Goal: Task Accomplishment & Management: Use online tool/utility

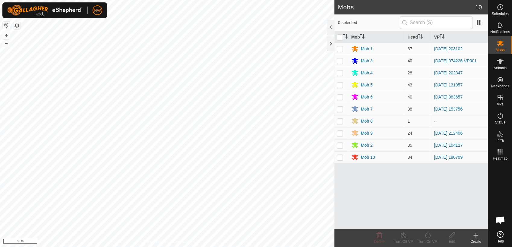
drag, startPoint x: 341, startPoint y: 60, endPoint x: 341, endPoint y: 66, distance: 6.3
click at [342, 61] on p-checkbox at bounding box center [340, 60] width 6 height 5
checkbox input "true"
click at [428, 235] on icon at bounding box center [428, 235] width 8 height 7
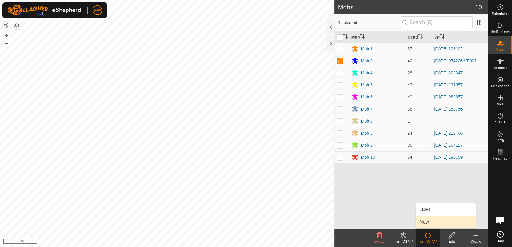
click at [431, 222] on link "Now" at bounding box center [446, 222] width 60 height 12
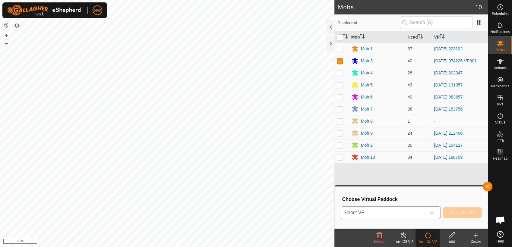
click at [435, 212] on div "dropdown trigger" at bounding box center [431, 213] width 12 height 12
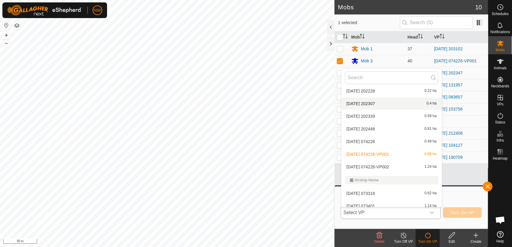
scroll to position [175, 0]
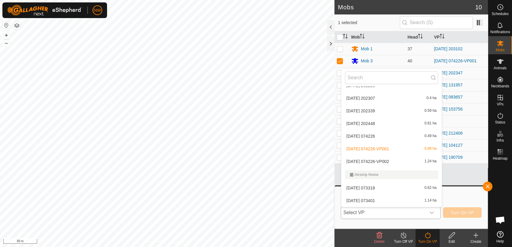
click at [380, 158] on li "[DATE] 074226-VP002 1.24 ha" at bounding box center [391, 161] width 100 height 12
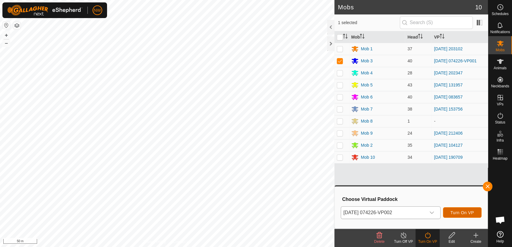
click at [460, 213] on span "Turn On VP" at bounding box center [462, 212] width 24 height 5
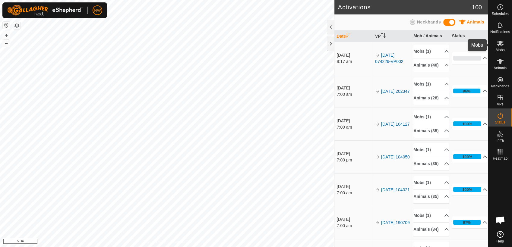
click at [502, 46] on icon at bounding box center [499, 43] width 7 height 7
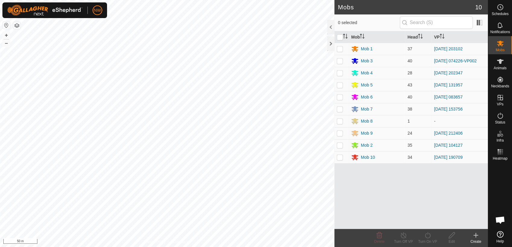
drag, startPoint x: 340, startPoint y: 156, endPoint x: 348, endPoint y: 163, distance: 10.7
click at [340, 156] on p-checkbox at bounding box center [340, 157] width 6 height 5
checkbox input "true"
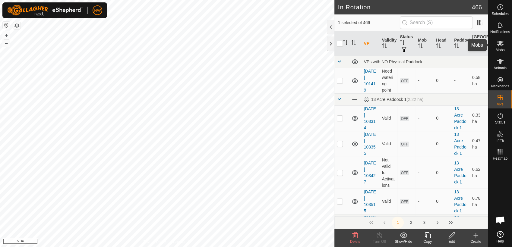
click at [501, 43] on icon at bounding box center [499, 43] width 7 height 7
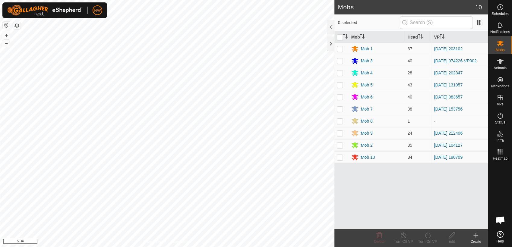
drag, startPoint x: 339, startPoint y: 157, endPoint x: 344, endPoint y: 161, distance: 6.0
click at [339, 157] on p-checkbox at bounding box center [340, 157] width 6 height 5
checkbox input "true"
click at [403, 236] on line at bounding box center [403, 235] width 5 height 5
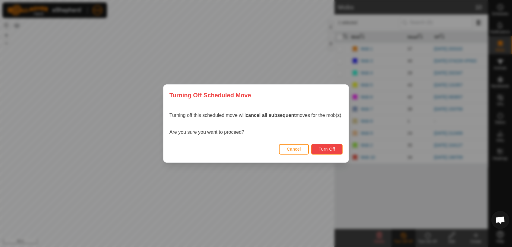
click at [335, 150] on span "Turn Off" at bounding box center [326, 149] width 17 height 5
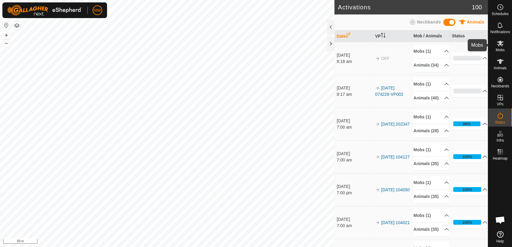
click at [500, 46] on icon at bounding box center [499, 43] width 7 height 7
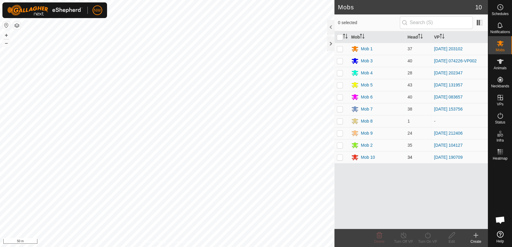
click at [338, 157] on p-checkbox at bounding box center [340, 157] width 6 height 5
checkbox input "true"
click at [426, 237] on icon at bounding box center [427, 235] width 5 height 6
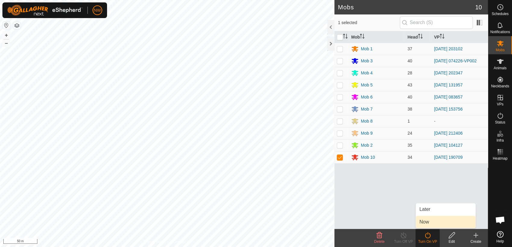
click at [426, 221] on link "Now" at bounding box center [446, 222] width 60 height 12
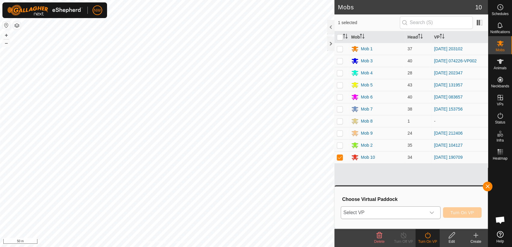
click at [432, 211] on icon "dropdown trigger" at bounding box center [431, 212] width 5 height 5
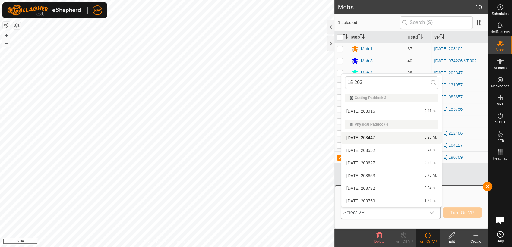
type input "15 203"
click at [368, 136] on li "[DATE] 203447 0.25 ha" at bounding box center [391, 138] width 100 height 12
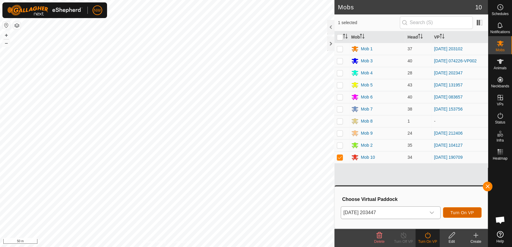
click at [456, 210] on span "Turn On VP" at bounding box center [462, 212] width 24 height 5
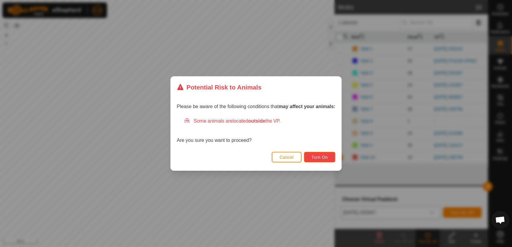
click at [322, 157] on span "Turn On" at bounding box center [319, 157] width 16 height 5
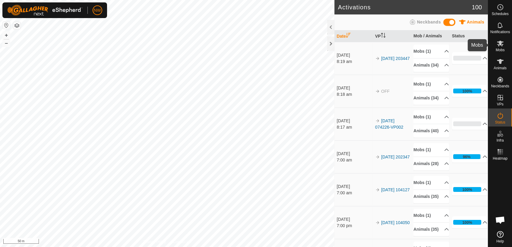
click at [503, 45] on es-mob-svg-icon at bounding box center [499, 44] width 11 height 10
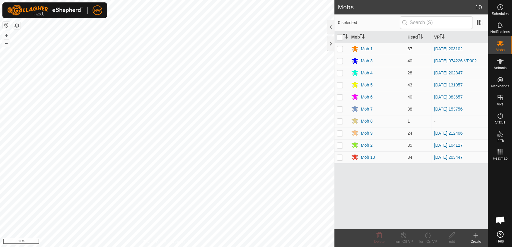
click at [340, 50] on p-checkbox at bounding box center [340, 48] width 6 height 5
checkbox input "true"
click at [402, 233] on icon at bounding box center [404, 235] width 8 height 7
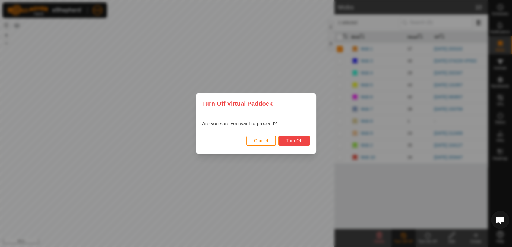
click at [298, 142] on span "Turn Off" at bounding box center [294, 140] width 17 height 5
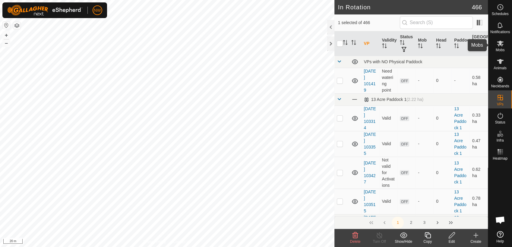
click at [503, 45] on es-mob-svg-icon at bounding box center [499, 44] width 11 height 10
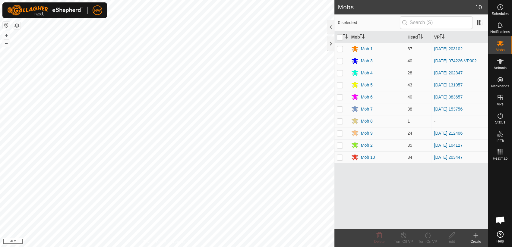
click at [341, 46] on p-checkbox at bounding box center [340, 48] width 6 height 5
checkbox input "true"
click at [426, 235] on icon at bounding box center [428, 235] width 8 height 7
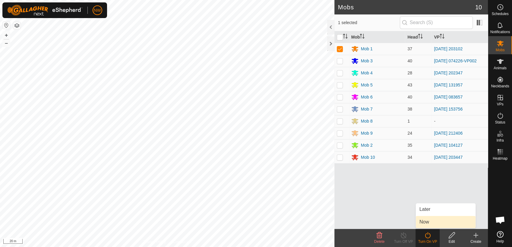
click at [425, 222] on link "Now" at bounding box center [446, 222] width 60 height 12
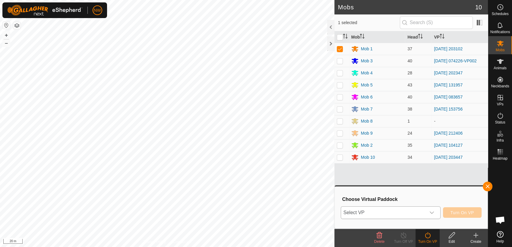
click at [433, 212] on icon "dropdown trigger" at bounding box center [431, 213] width 4 height 2
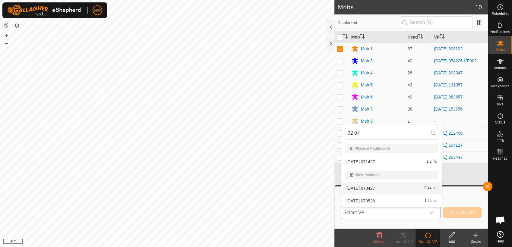
type input "02 07"
click at [374, 186] on li "[DATE] [DATE] 0.44 ha" at bounding box center [391, 188] width 100 height 12
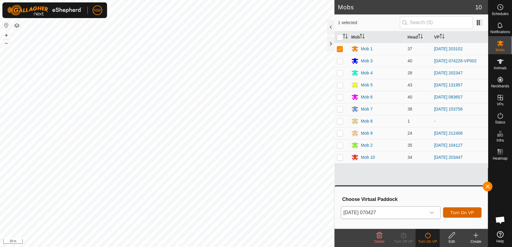
click at [458, 211] on span "Turn On VP" at bounding box center [462, 212] width 24 height 5
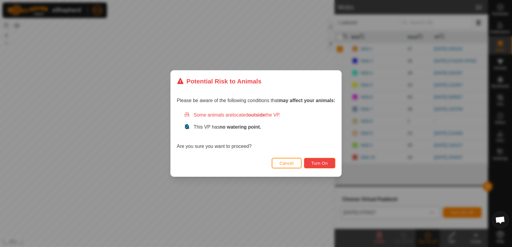
click at [311, 159] on button "Turn On" at bounding box center [319, 163] width 31 height 11
